Goal: Transaction & Acquisition: Subscribe to service/newsletter

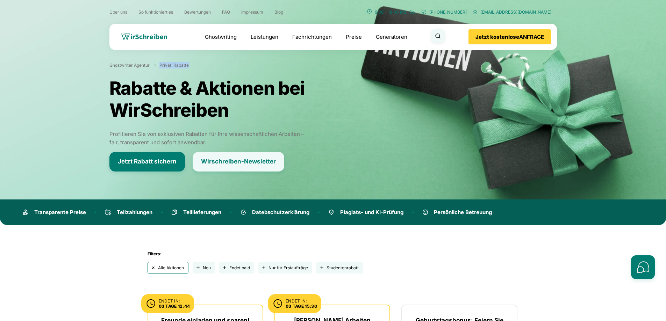
drag, startPoint x: 196, startPoint y: 66, endPoint x: 156, endPoint y: 65, distance: 40.2
click at [156, 65] on div "Ghostwriter Agentur Privat: Rabatte" at bounding box center [210, 65] width 203 height 7
click at [155, 73] on div "Ghostwriter Agentur Privat: Rabatte Rabatte & Aktionen bei WirSchreiben Profiti…" at bounding box center [210, 117] width 203 height 110
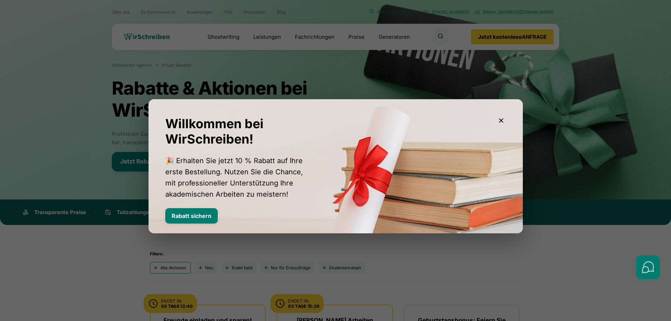
click at [502, 117] on icon "button" at bounding box center [501, 120] width 8 height 8
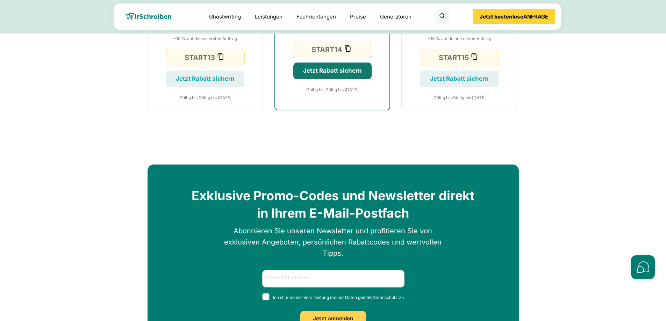
scroll to position [419, 0]
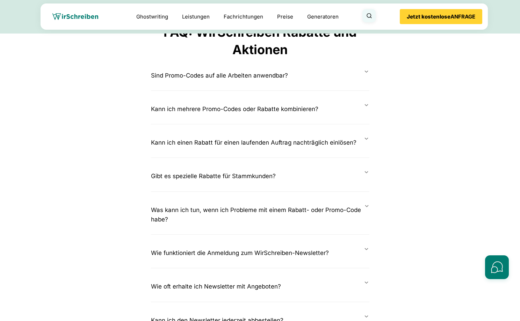
scroll to position [1174, 0]
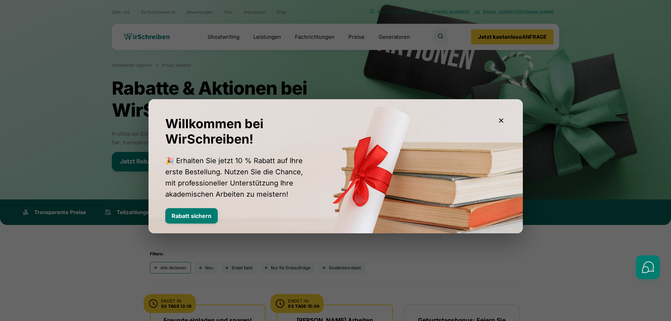
click at [506, 119] on button "button" at bounding box center [500, 121] width 11 height 11
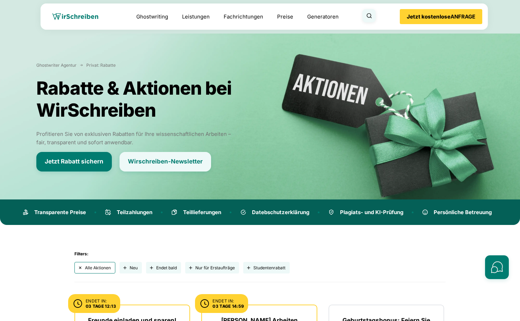
scroll to position [1174, 0]
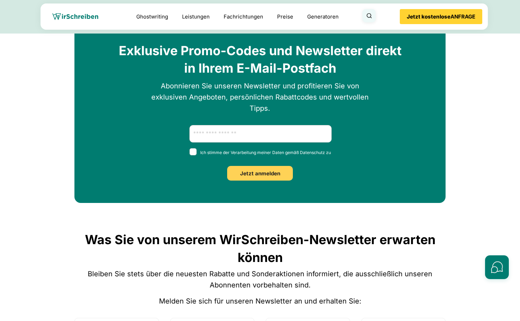
scroll to position [573, 0]
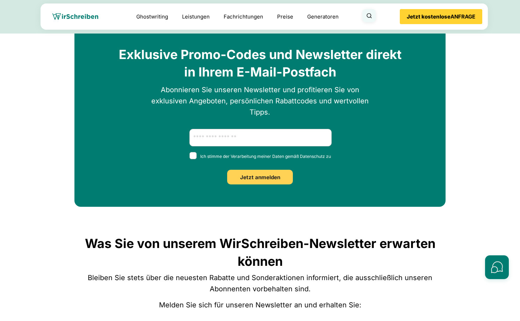
click at [238, 58] on h2 "Exklusive Promo-Codes und Newsletter direkt in Ihrem E-Mail-Postfach" at bounding box center [260, 63] width 294 height 35
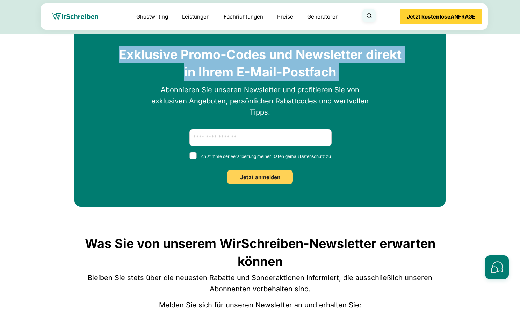
click at [238, 58] on h2 "Exklusive Promo-Codes und Newsletter direkt in Ihrem E-Mail-Postfach" at bounding box center [260, 63] width 294 height 35
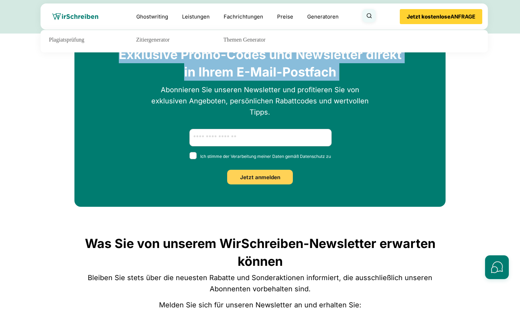
copy div "Exklusive Promo-Codes und Newsletter direkt in Ihrem E-Mail-Postfach"
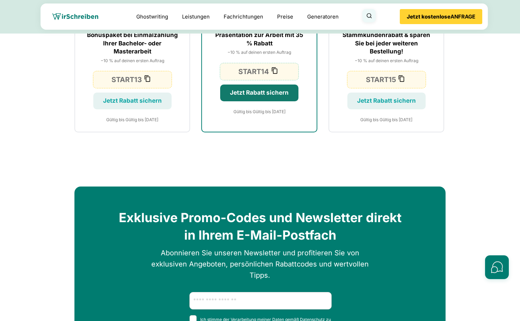
scroll to position [413, 0]
